Goal: Task Accomplishment & Management: Manage account settings

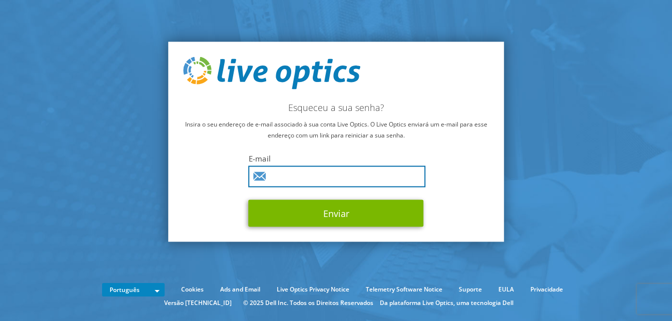
click at [279, 180] on input "text" at bounding box center [337, 177] width 177 height 22
type input "nelys.santos@us.beyondsoft.com"
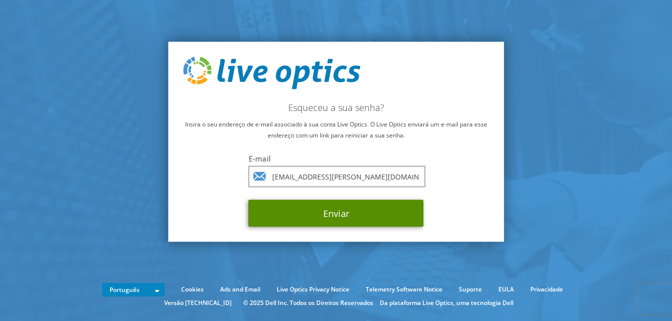
click at [325, 219] on button "Enviar" at bounding box center [336, 213] width 175 height 27
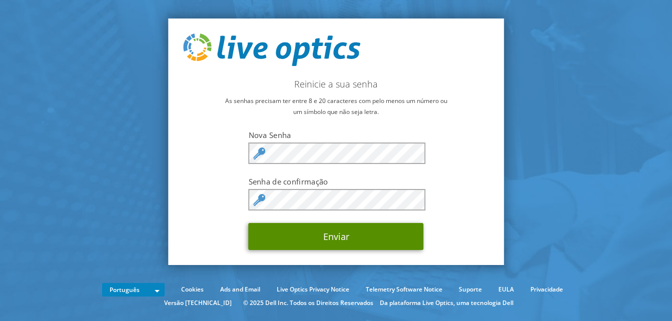
click at [366, 247] on button "Enviar" at bounding box center [336, 236] width 175 height 27
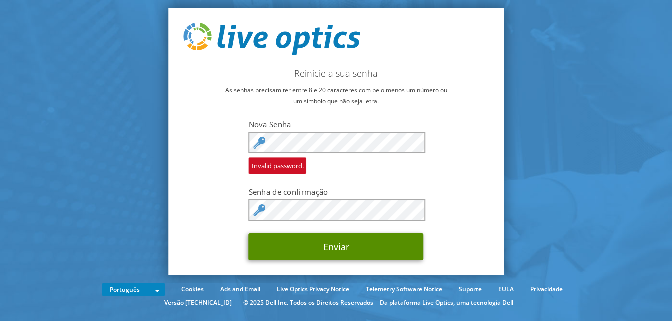
click at [345, 254] on button "Enviar" at bounding box center [336, 247] width 175 height 27
click at [365, 255] on button "Enviar" at bounding box center [336, 247] width 175 height 27
